Goal: Transaction & Acquisition: Obtain resource

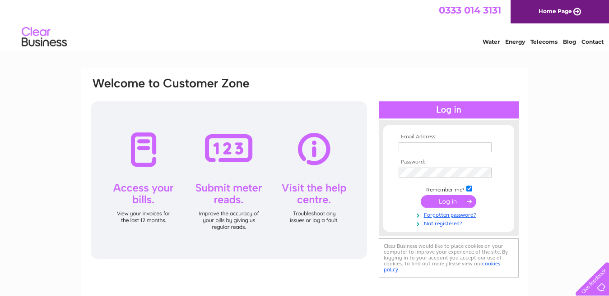
type input "deniseannsteele@gmail.com"
click at [434, 201] on input "submit" at bounding box center [447, 201] width 55 height 13
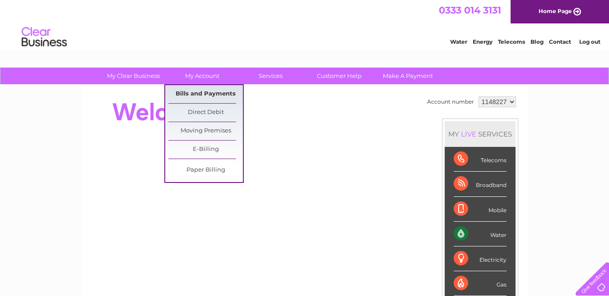
click at [205, 93] on link "Bills and Payments" at bounding box center [205, 94] width 74 height 18
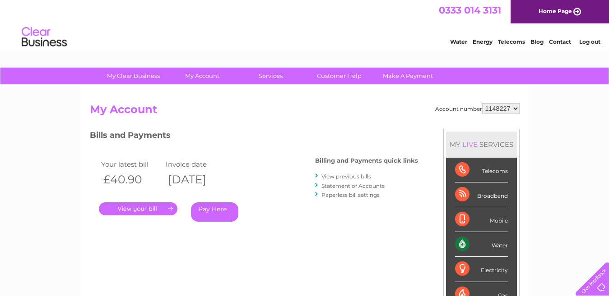
click at [146, 208] on link "." at bounding box center [138, 209] width 79 height 13
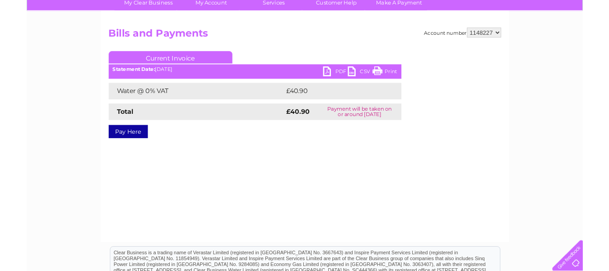
scroll to position [72, 0]
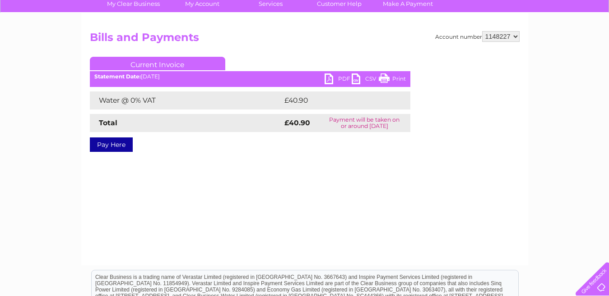
click at [330, 78] on link "PDF" at bounding box center [337, 80] width 27 height 13
